Goal: Information Seeking & Learning: Learn about a topic

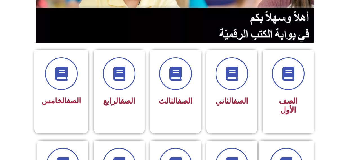
scroll to position [113, 0]
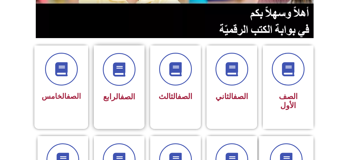
click at [121, 99] on link "الصف" at bounding box center [127, 96] width 15 height 9
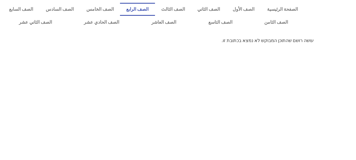
click at [155, 7] on link "الصف الرابع" at bounding box center [137, 9] width 35 height 13
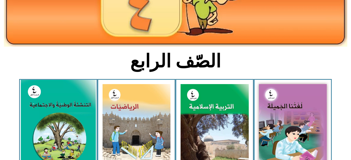
scroll to position [113, 0]
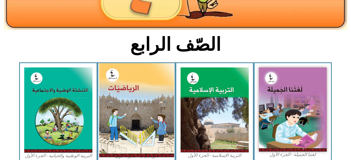
click at [133, 92] on img at bounding box center [136, 110] width 75 height 94
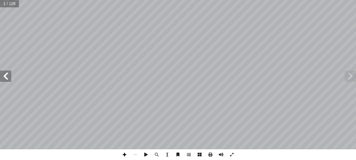
click at [125, 154] on span at bounding box center [124, 154] width 11 height 11
click at [189, 156] on span at bounding box center [188, 154] width 11 height 11
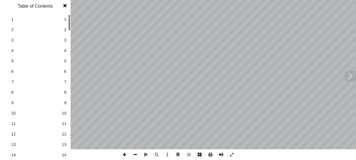
click at [65, 103] on span "9" at bounding box center [65, 103] width 2 height 6
click at [65, 153] on span "14" at bounding box center [64, 155] width 5 height 6
click at [350, 75] on span at bounding box center [349, 75] width 11 height 11
click at [64, 7] on span at bounding box center [65, 5] width 10 height 11
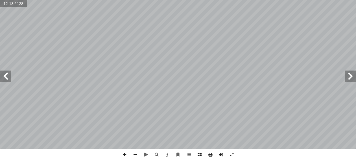
click at [7, 77] on span at bounding box center [5, 75] width 11 height 11
click at [351, 81] on span at bounding box center [349, 75] width 11 height 11
click at [352, 76] on span at bounding box center [349, 75] width 11 height 11
click at [134, 155] on div "6 ٣ 8 ٥ 06 - أ � ٢ 187 -ب 9100 -جـ :ة َ ع َّ وس ُ لم � ة َ ور ّ الص ِ تية ب آ ل…" at bounding box center [178, 80] width 356 height 160
click at [7, 75] on span at bounding box center [5, 75] width 11 height 11
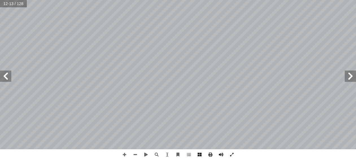
click at [354, 77] on span at bounding box center [349, 75] width 11 height 11
click at [124, 156] on span at bounding box center [124, 154] width 11 height 11
click at [86, 0] on html "الصفحة الرئيسية الصف الأول الصف الثاني الصف الثالث الصف الرابع الصف الخامس الصف…" at bounding box center [178, 18] width 356 height 37
click at [4, 76] on span at bounding box center [5, 75] width 11 height 11
click at [101, 37] on html "الصفحة الرئيسية الصف الأول الصف الثاني الصف الثالث الصف الرابع الصف الخامس الصف…" at bounding box center [178, 18] width 356 height 37
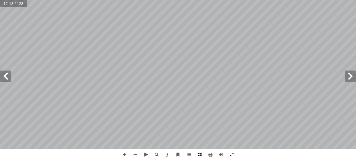
click at [6, 75] on span at bounding box center [5, 75] width 11 height 11
